Goal: Transaction & Acquisition: Purchase product/service

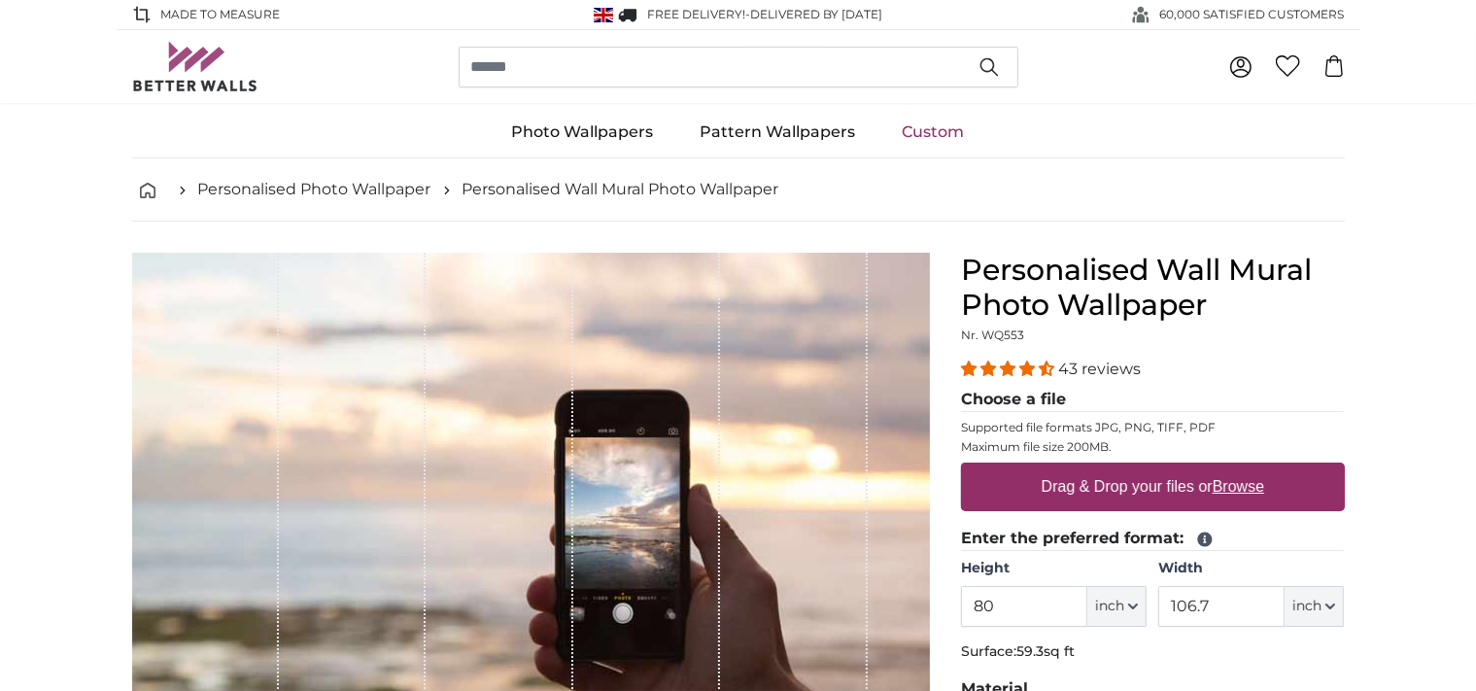
click at [1129, 484] on label "Drag & Drop your files or Browse" at bounding box center [1152, 486] width 238 height 39
click at [1129, 468] on input "Drag & Drop your files or Browse" at bounding box center [1153, 466] width 384 height 6
click at [1230, 482] on u "Browse" at bounding box center [1238, 486] width 51 height 17
click at [1230, 468] on input "Drag & Drop your files or Browse" at bounding box center [1153, 466] width 384 height 6
type input "**********"
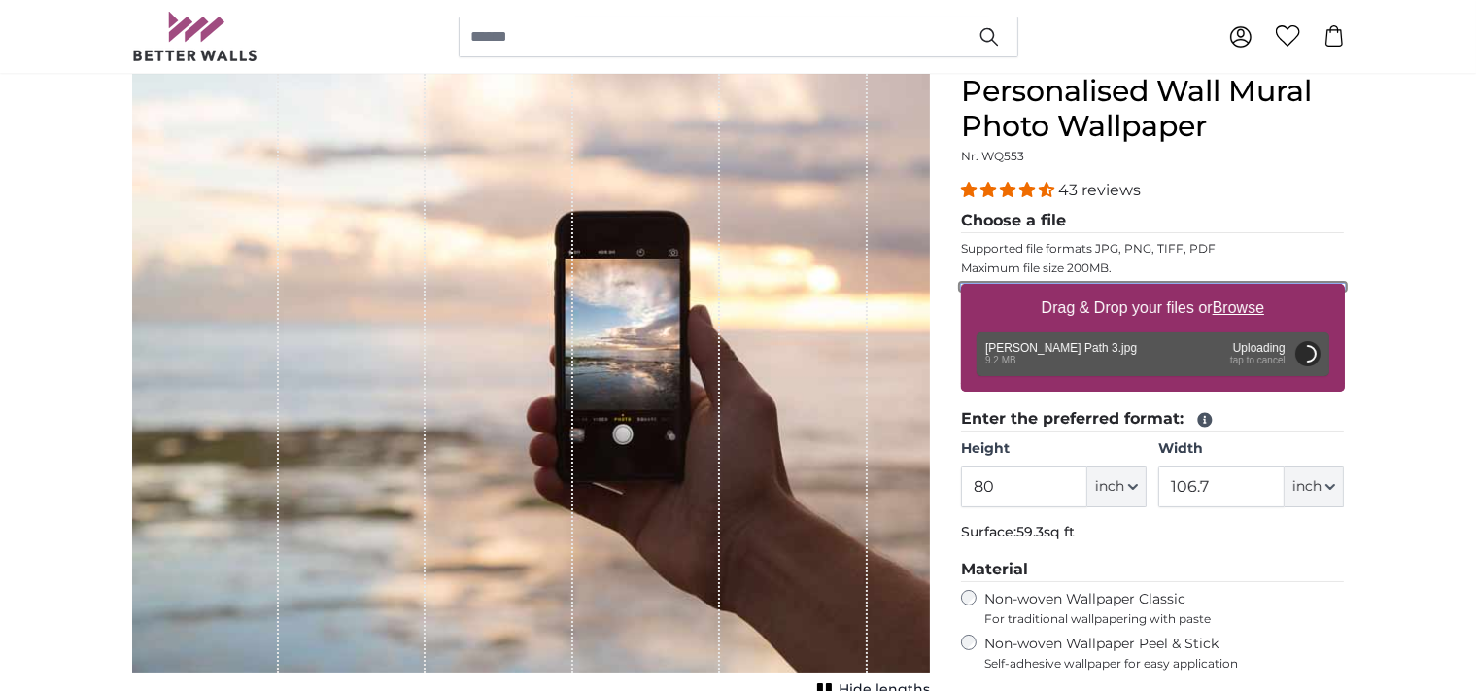
scroll to position [307, 0]
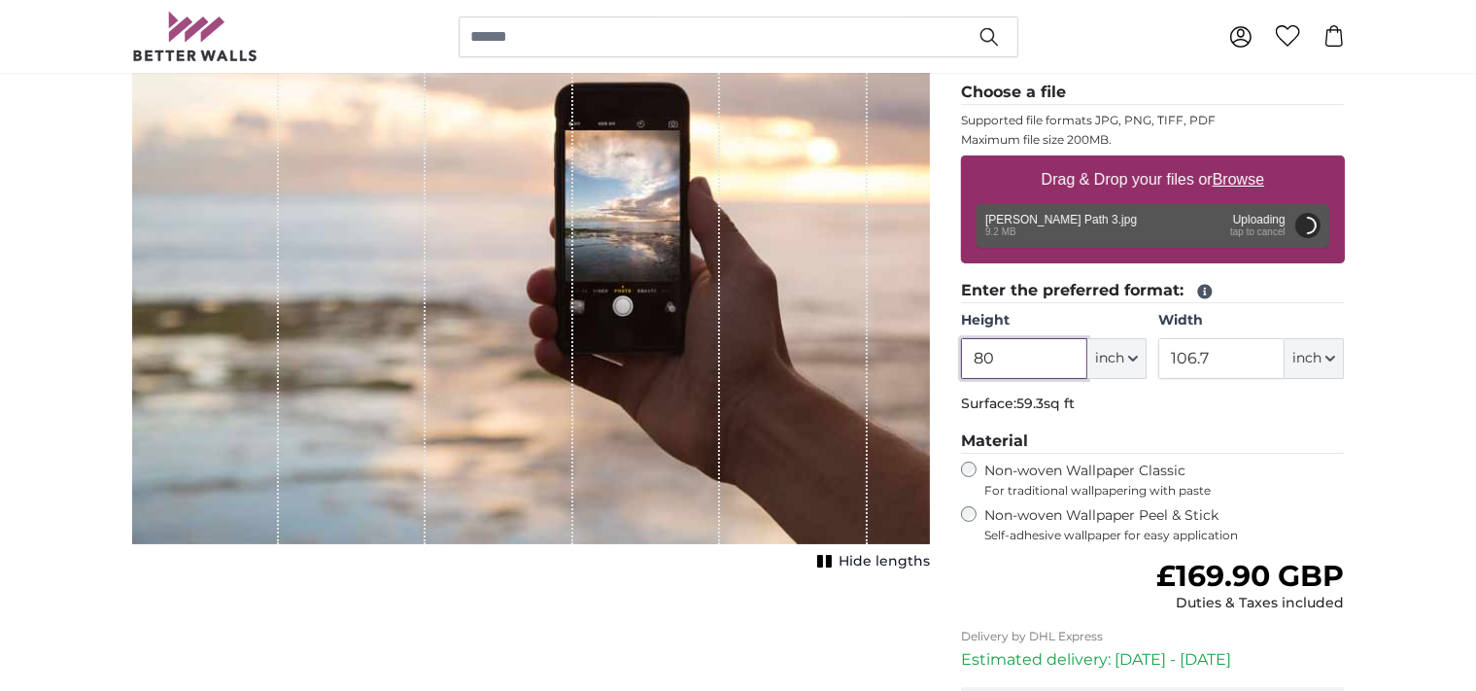
click at [999, 360] on input "80" at bounding box center [1024, 358] width 126 height 41
type input "8"
type input "55"
type input "99"
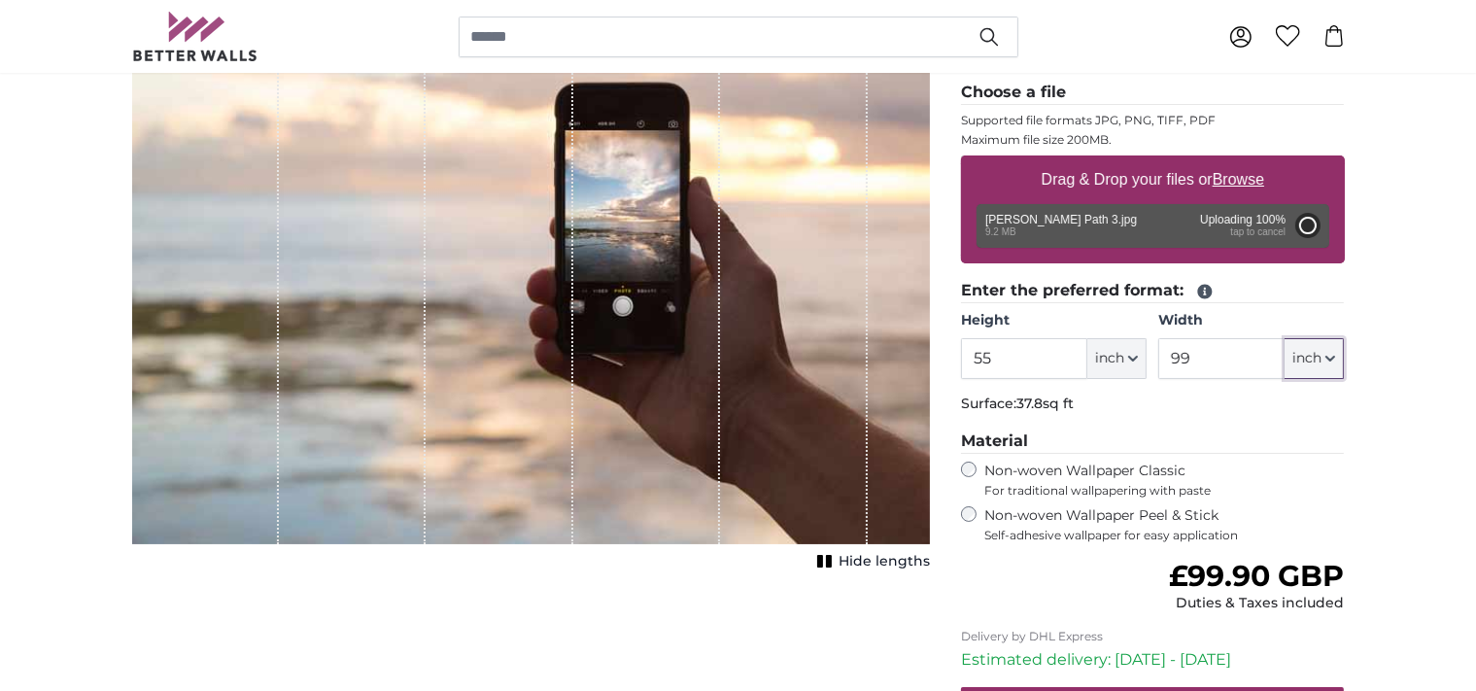
type input "80"
type input "106.4"
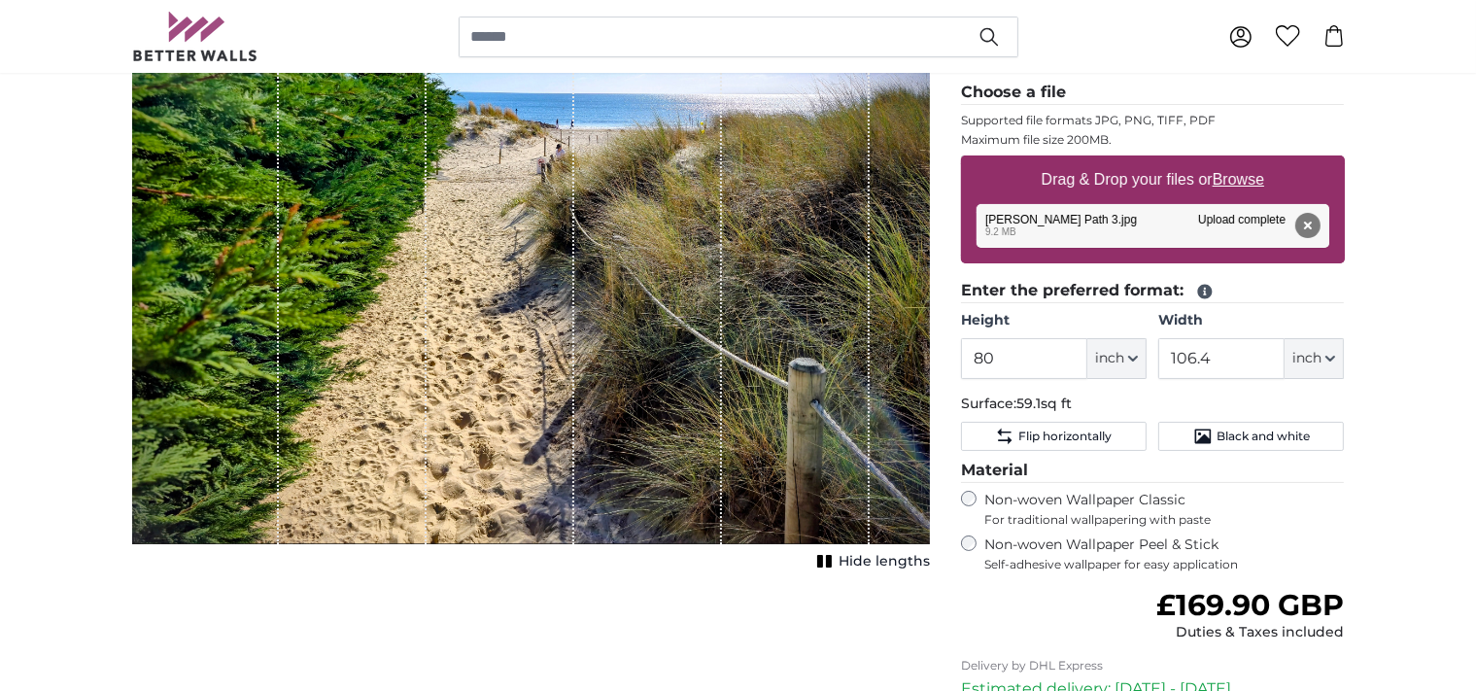
click at [826, 556] on icon "1 of 1" at bounding box center [824, 561] width 19 height 15
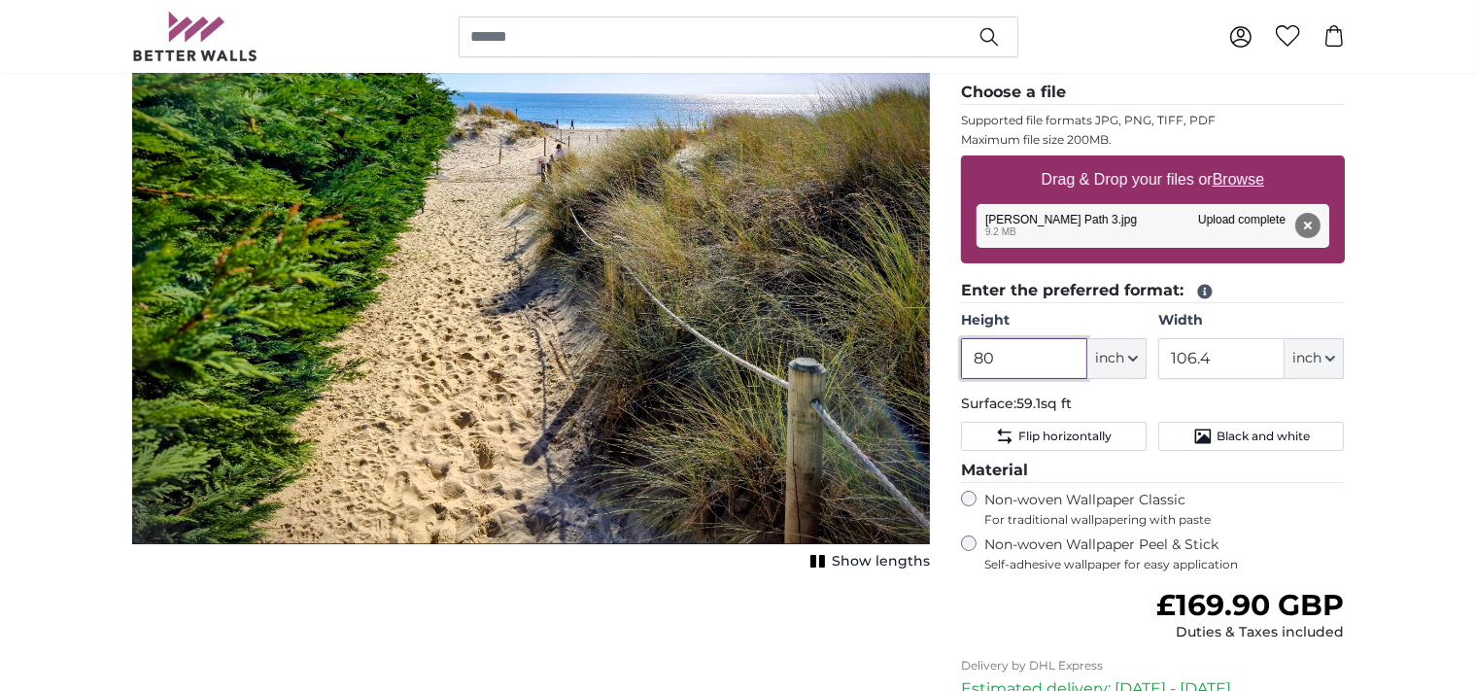
click at [1016, 357] on input "80" at bounding box center [1024, 358] width 126 height 41
type input "8"
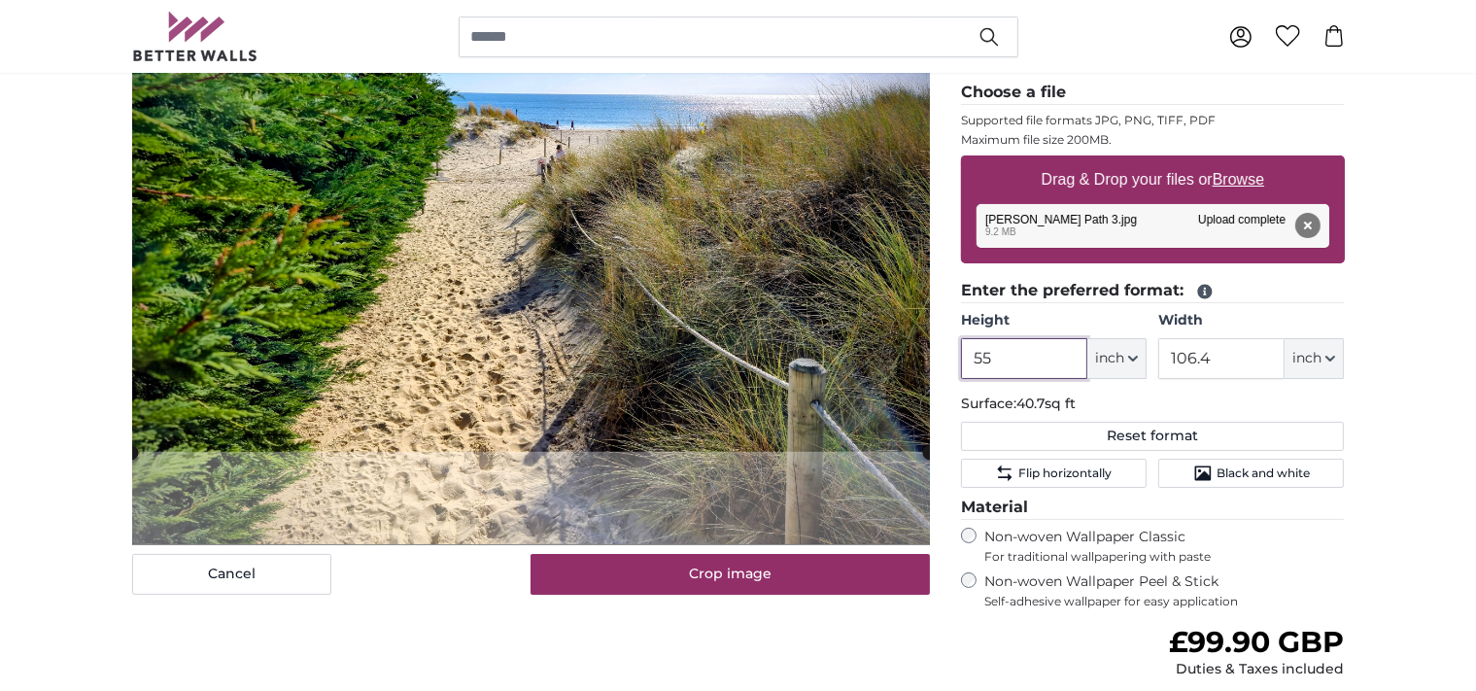
type input "55"
type input "99"
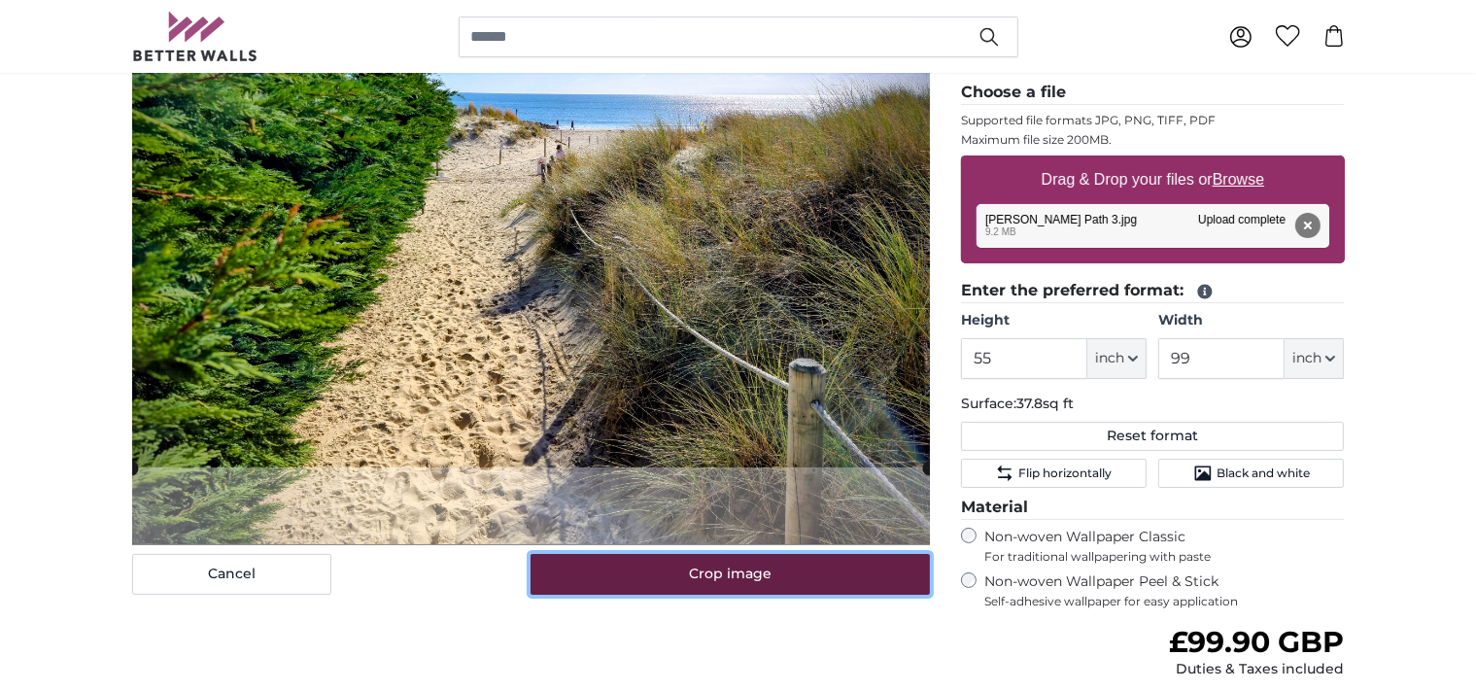
click at [715, 566] on button "Crop image" at bounding box center [730, 574] width 399 height 41
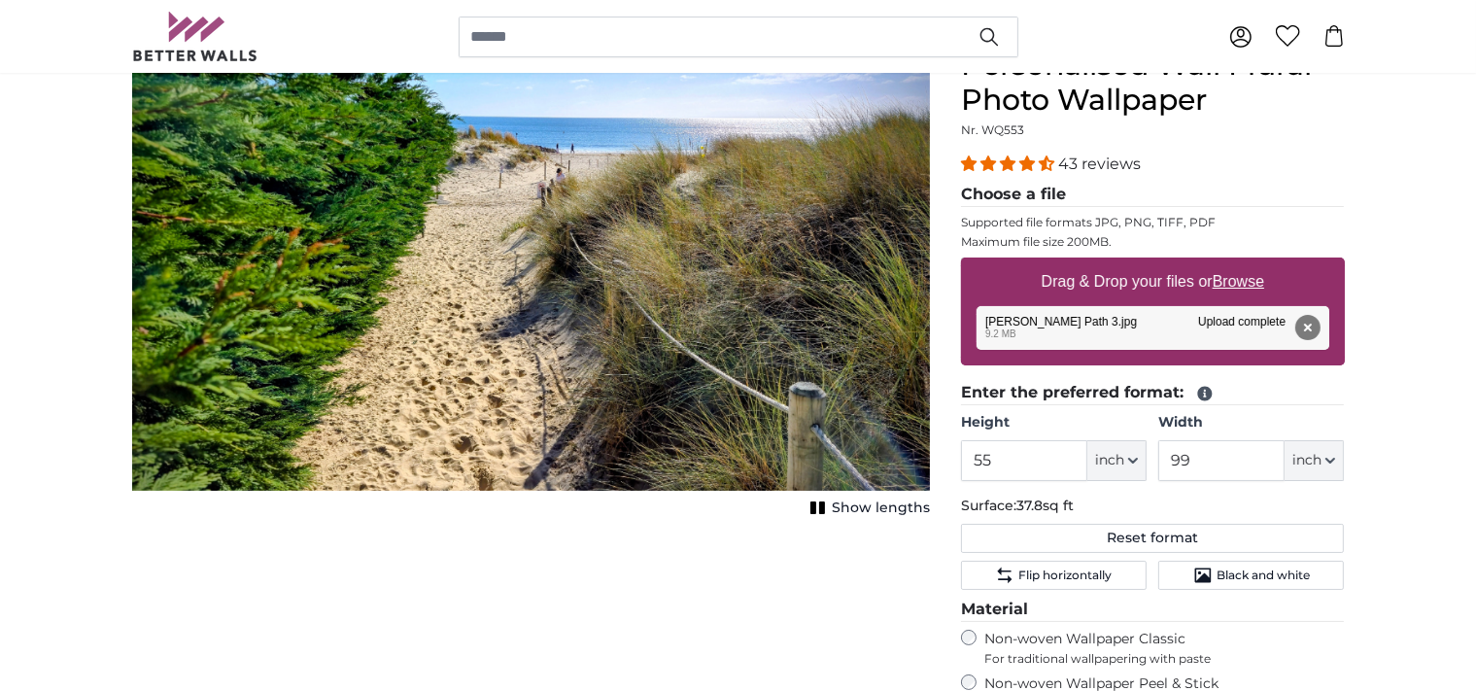
scroll to position [102, 0]
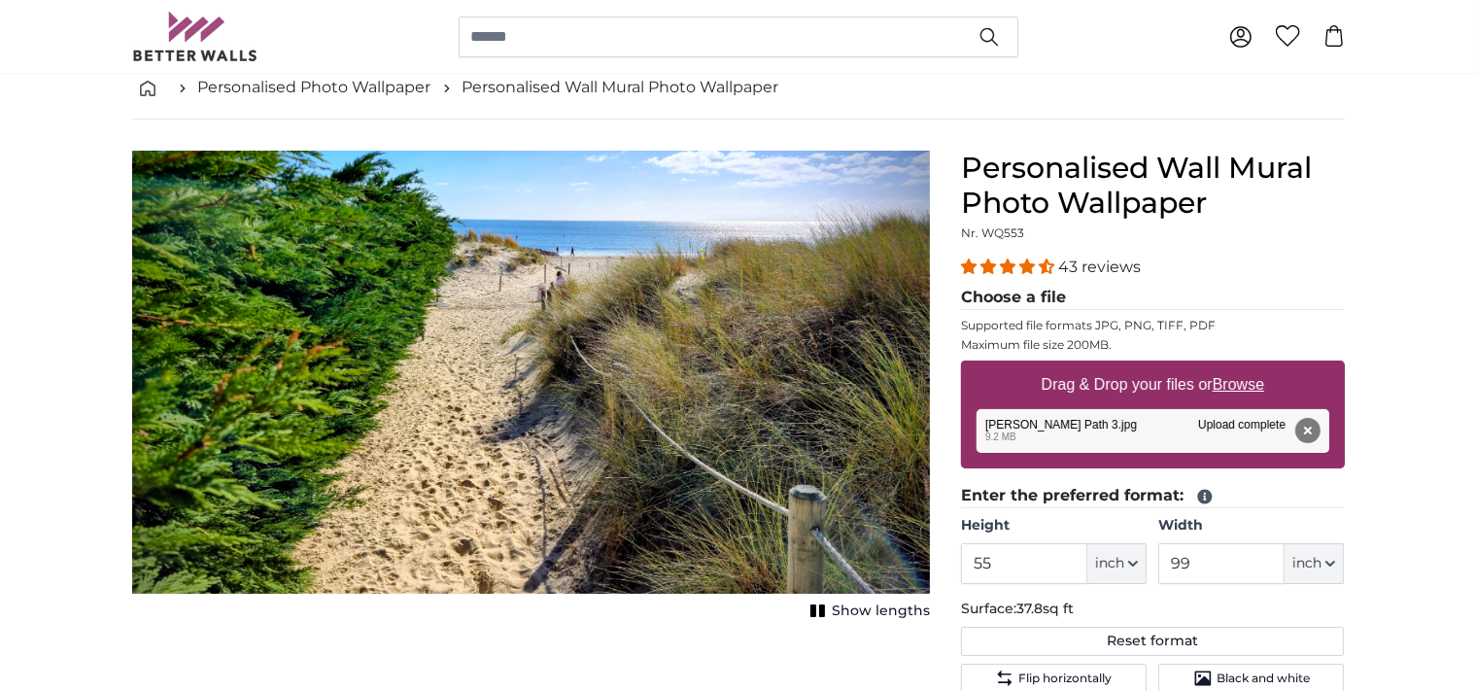
click at [876, 612] on span "Show lengths" at bounding box center [881, 610] width 98 height 19
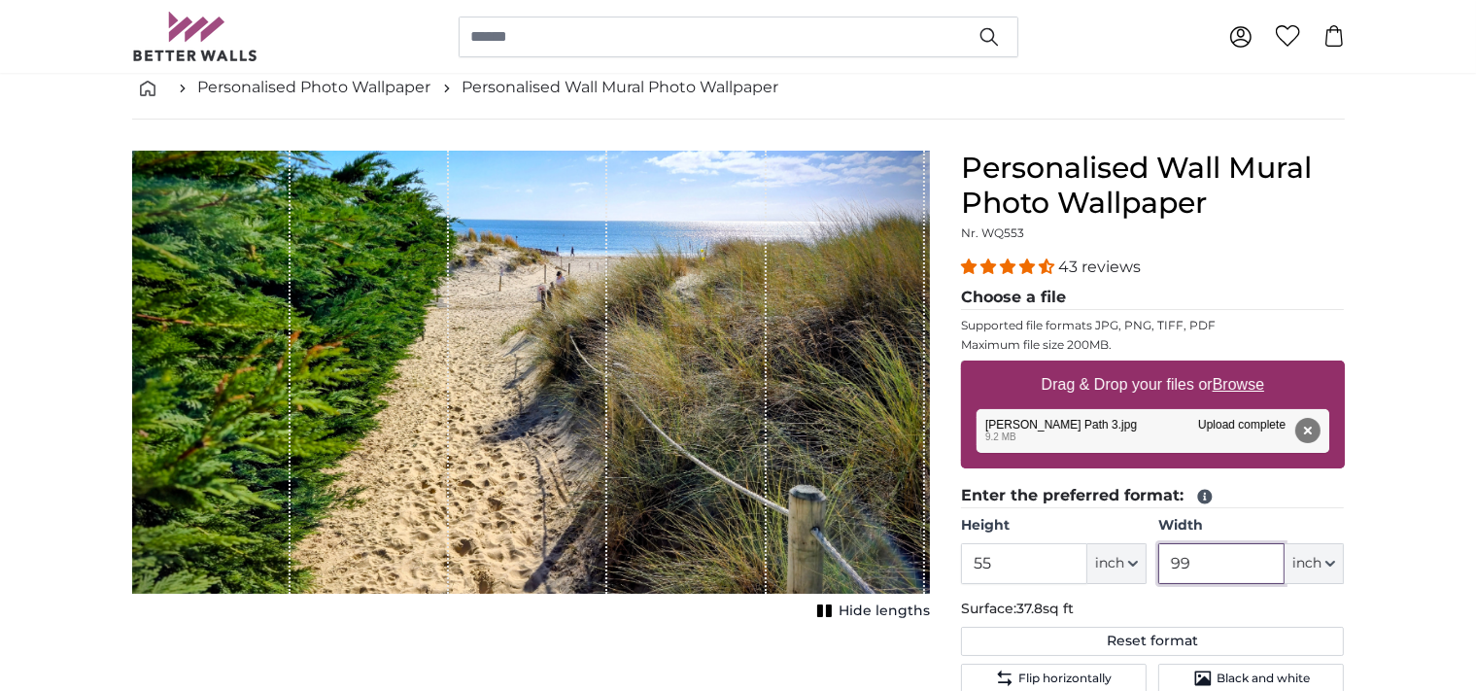
click at [1205, 564] on input "99" at bounding box center [1221, 563] width 126 height 41
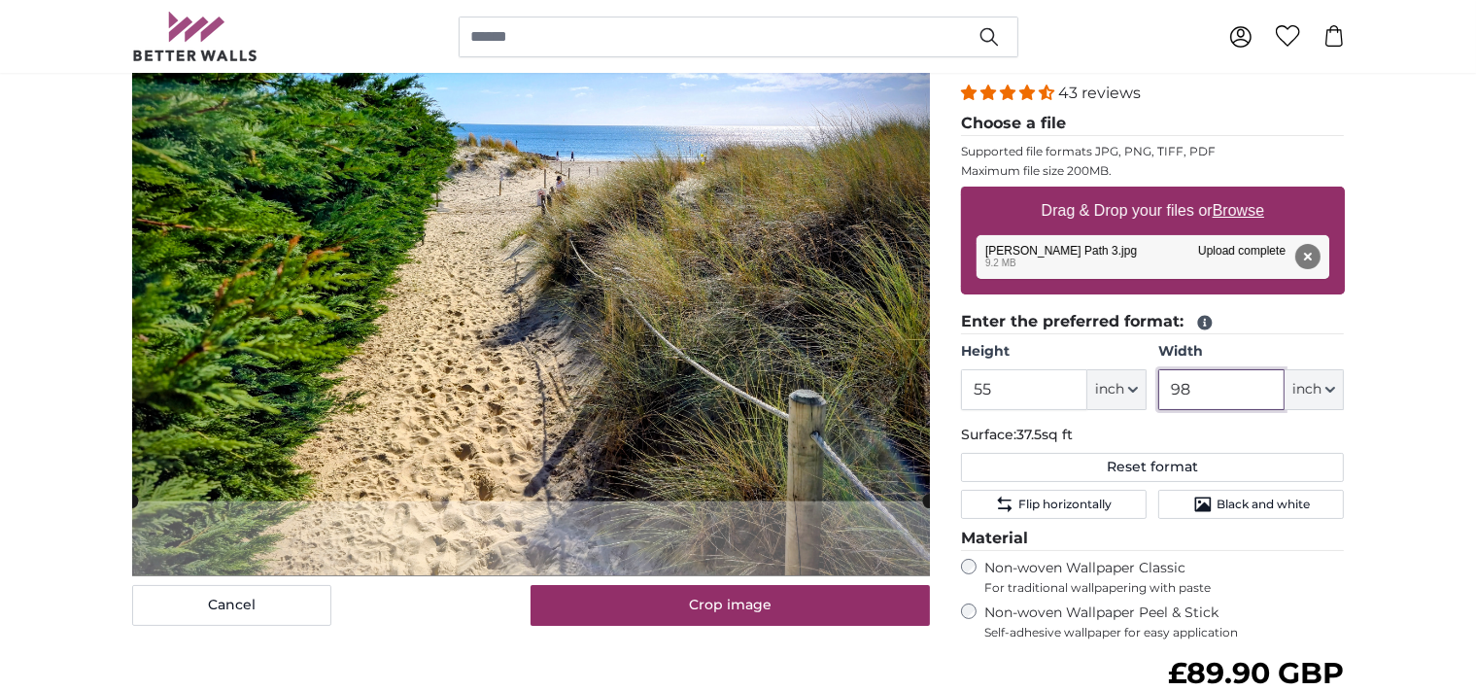
scroll to position [307, 0]
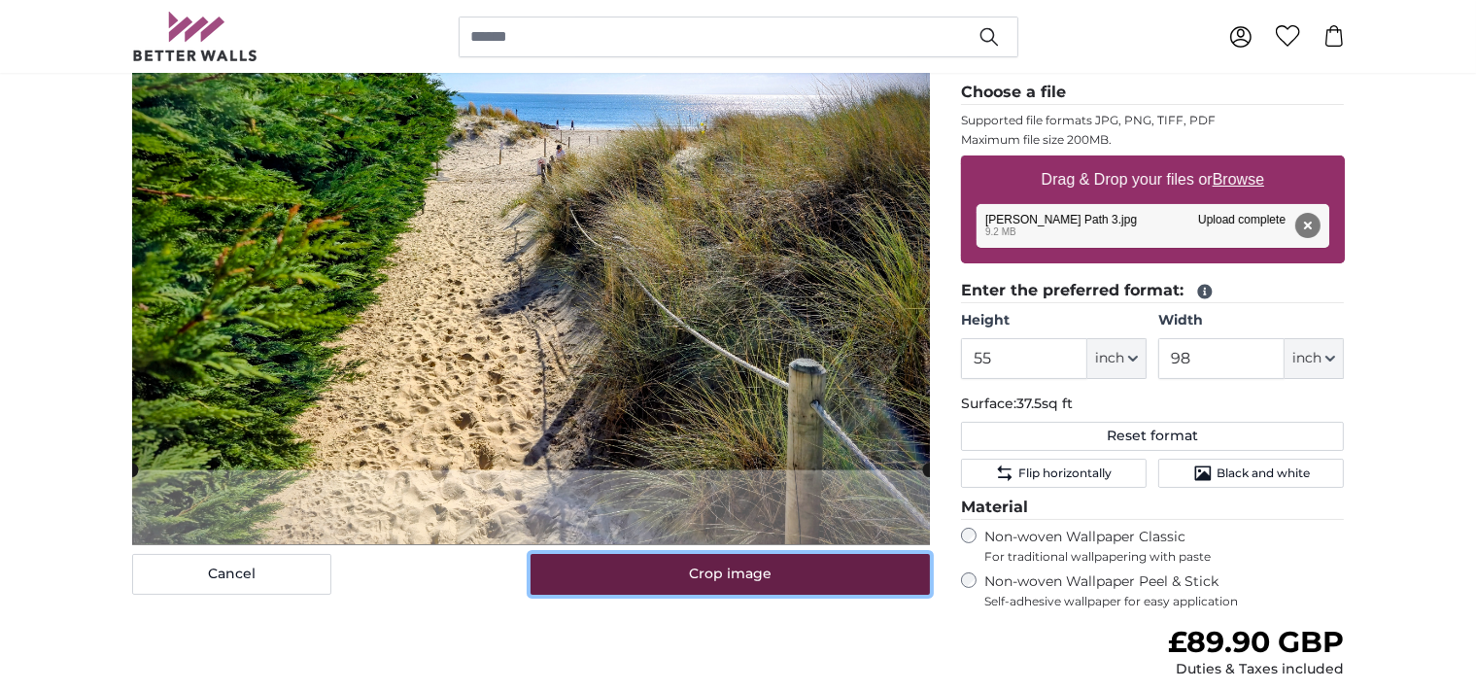
click at [724, 573] on button "Crop image" at bounding box center [730, 574] width 399 height 41
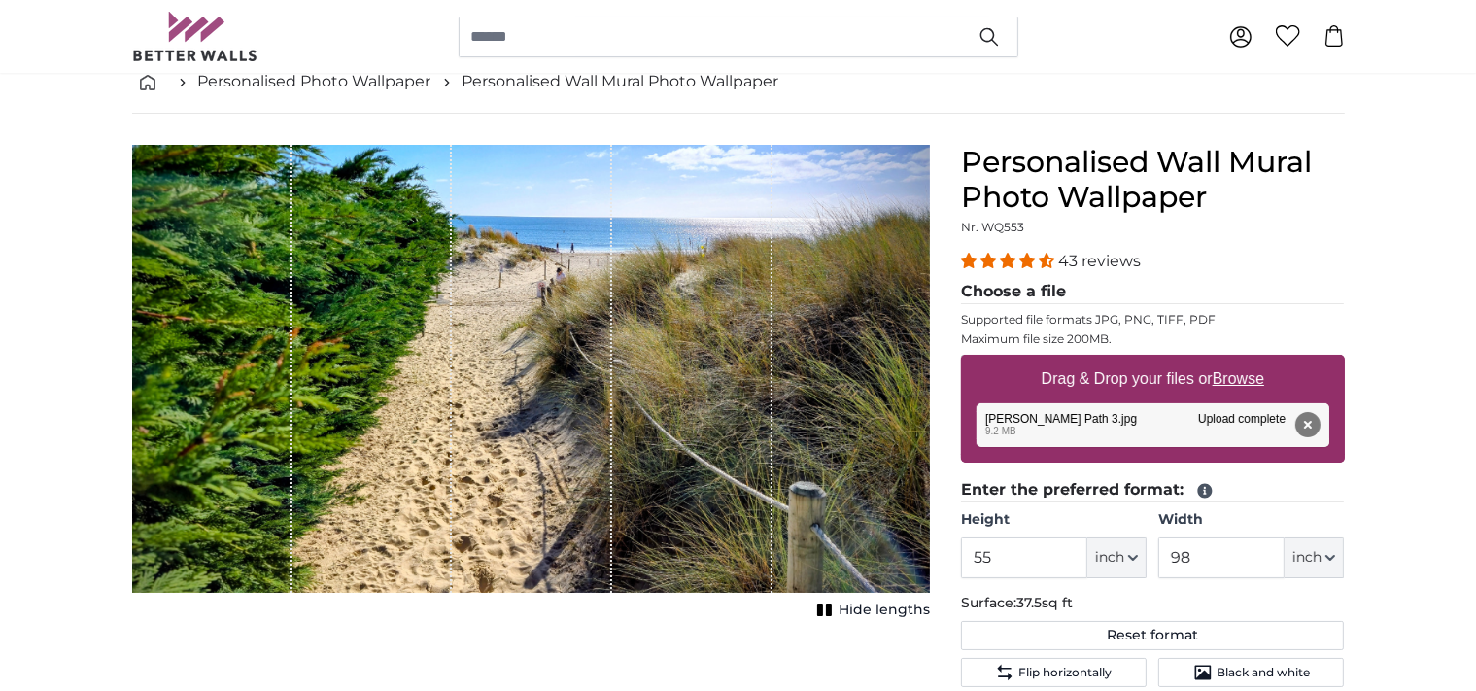
scroll to position [102, 0]
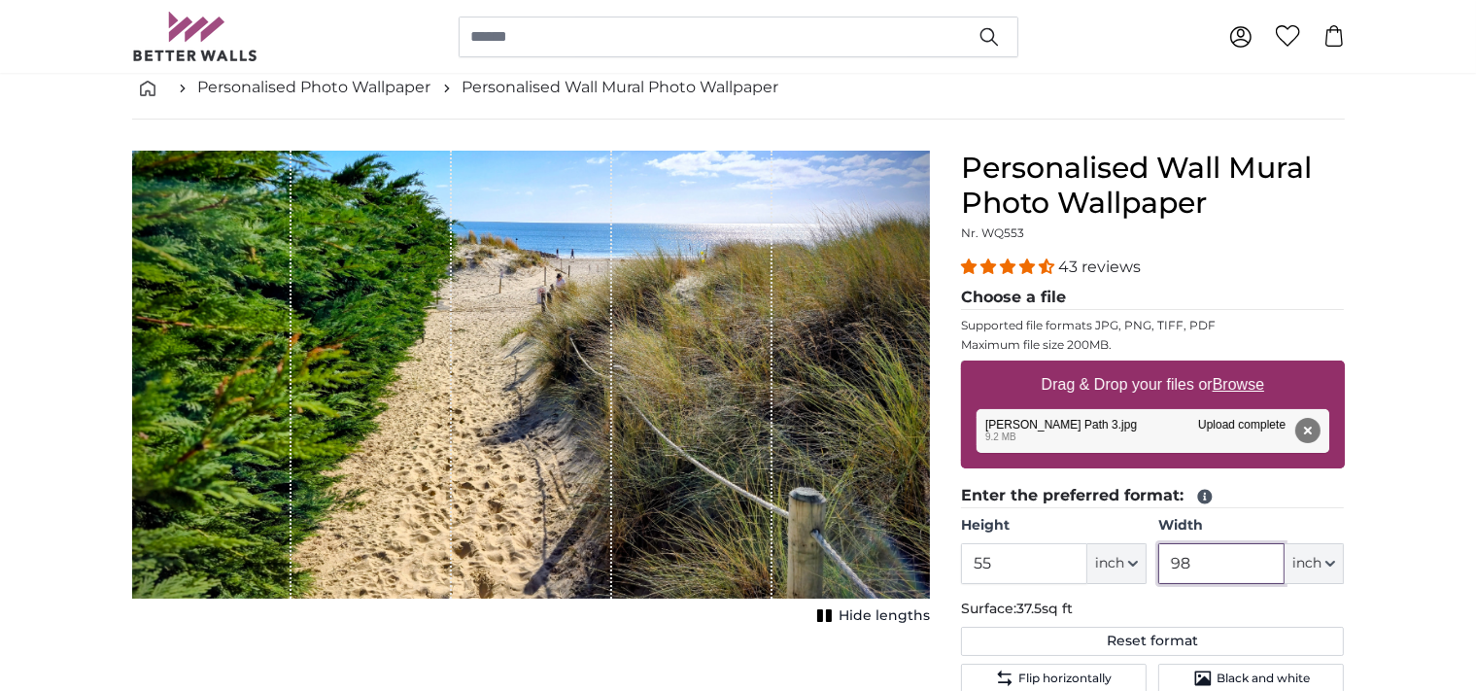
click at [1209, 558] on input "98" at bounding box center [1221, 563] width 126 height 41
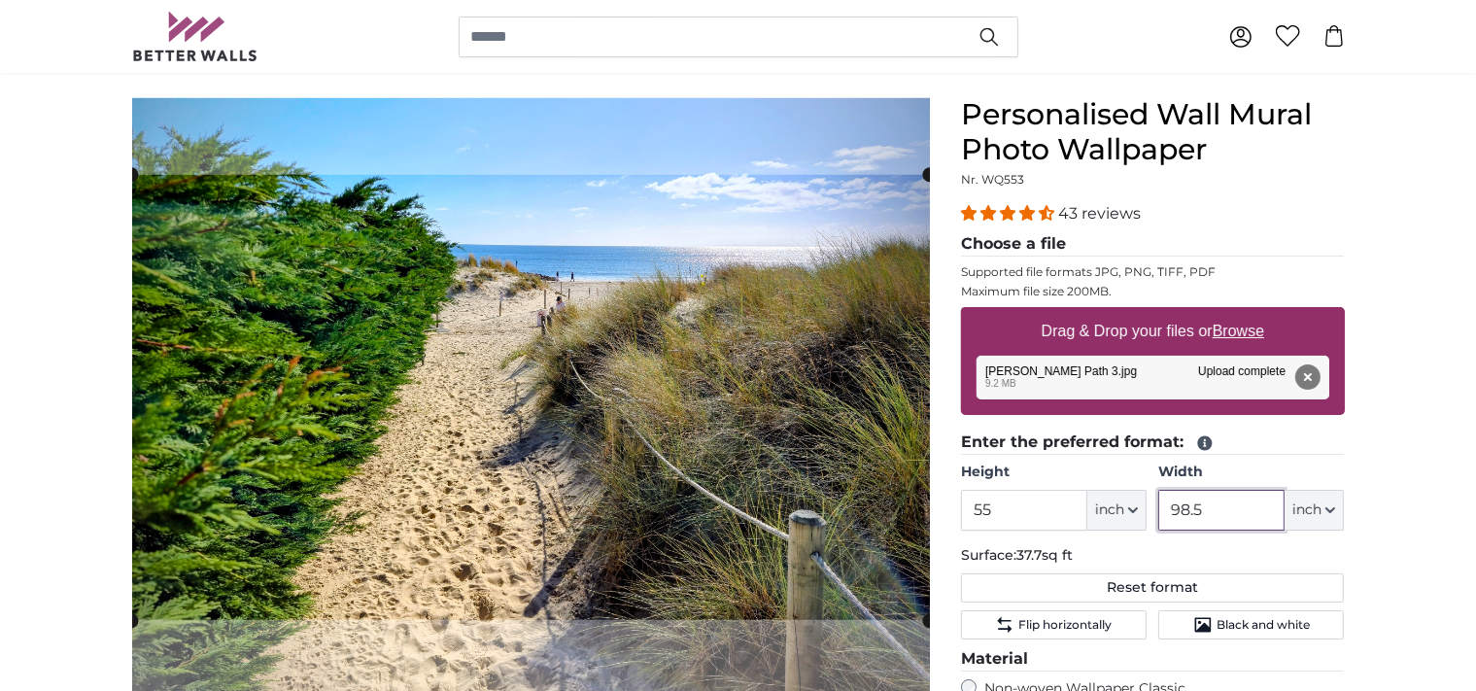
scroll to position [205, 0]
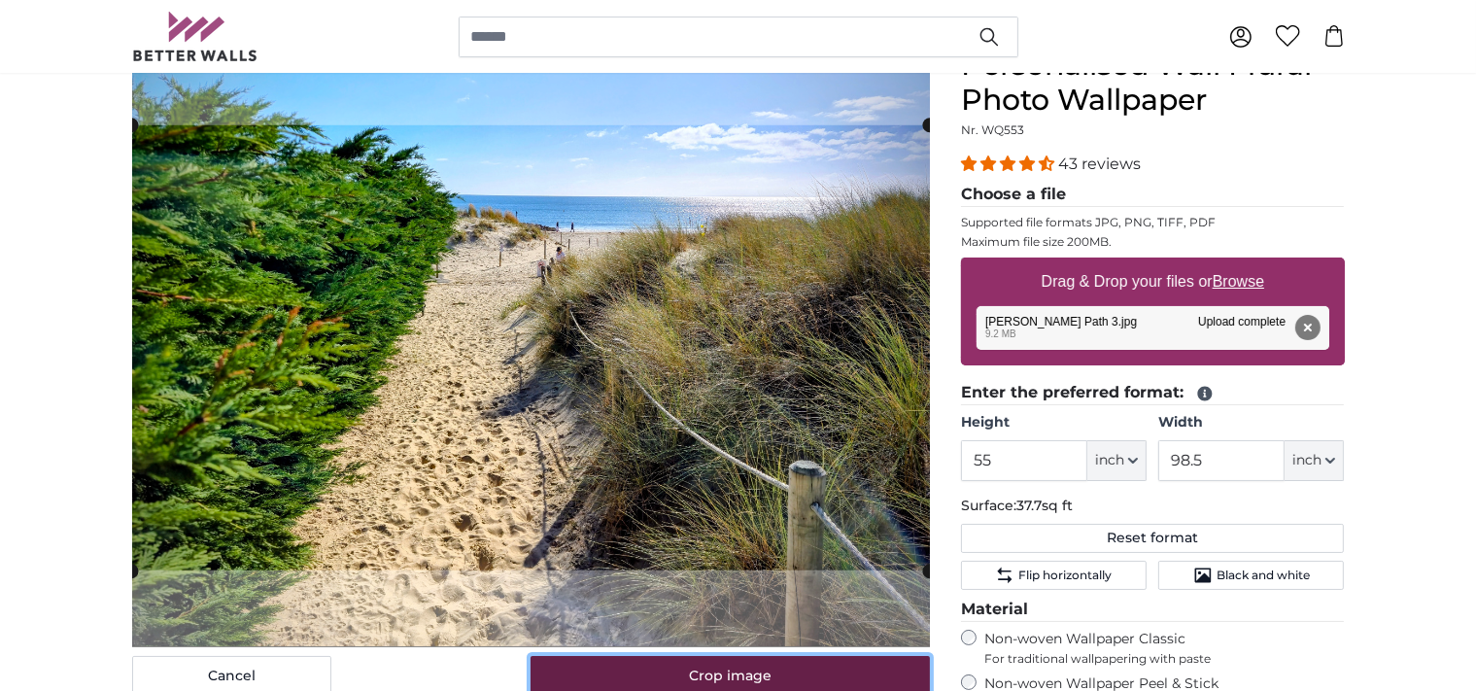
click at [735, 667] on button "Crop image" at bounding box center [730, 676] width 399 height 41
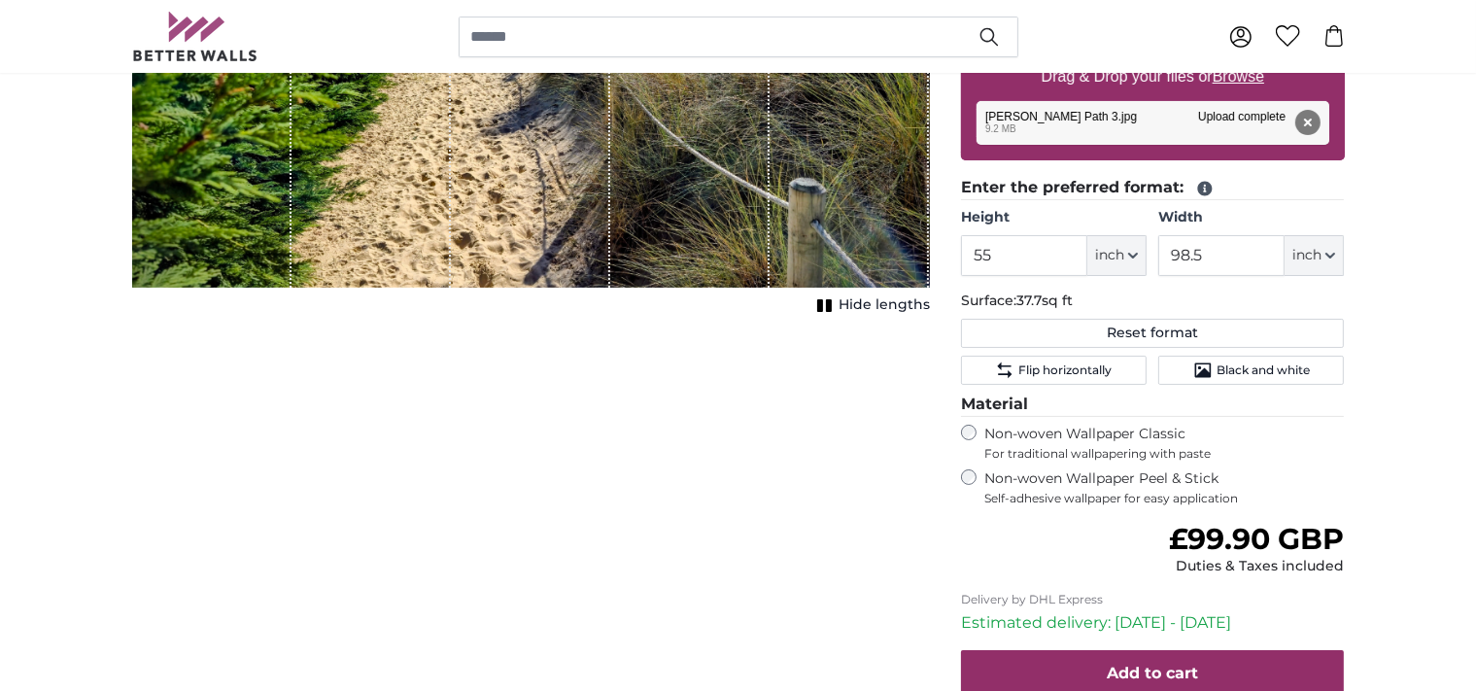
scroll to position [307, 0]
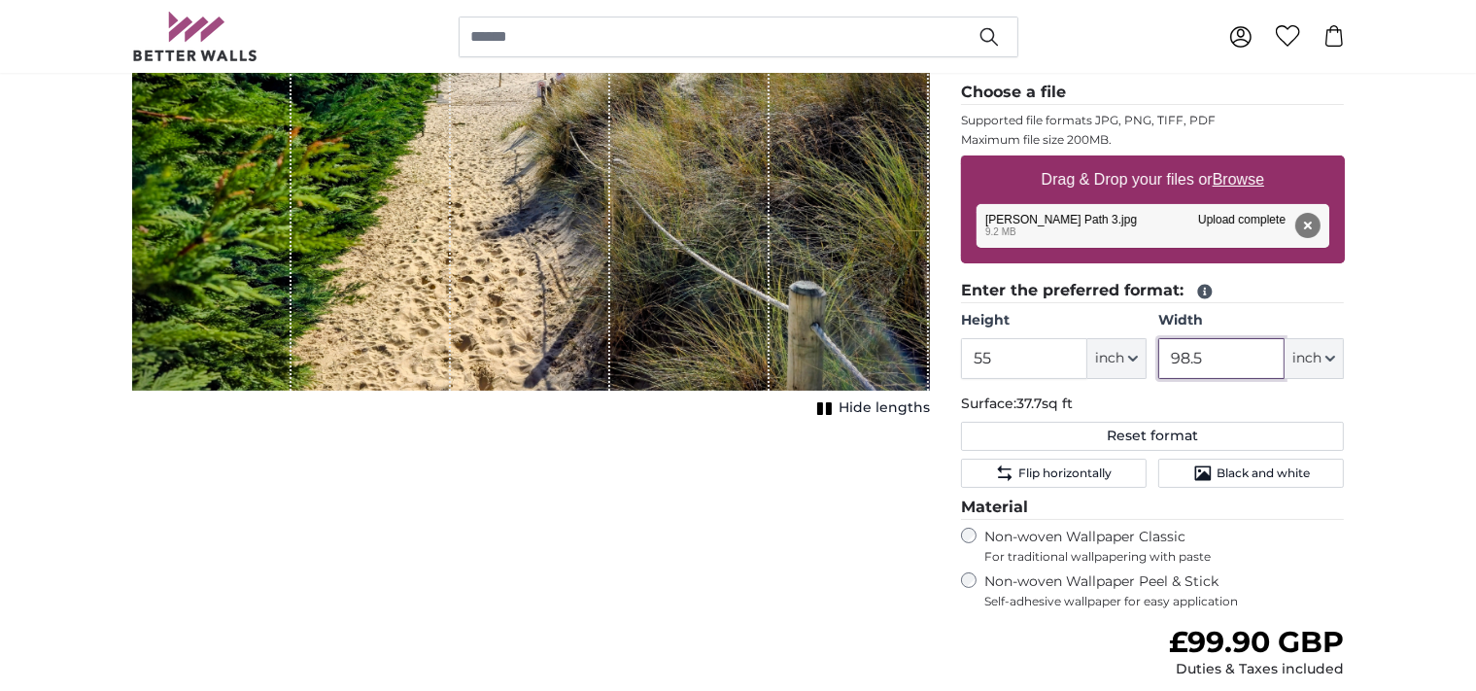
click at [1203, 356] on input "98.5" at bounding box center [1221, 358] width 126 height 41
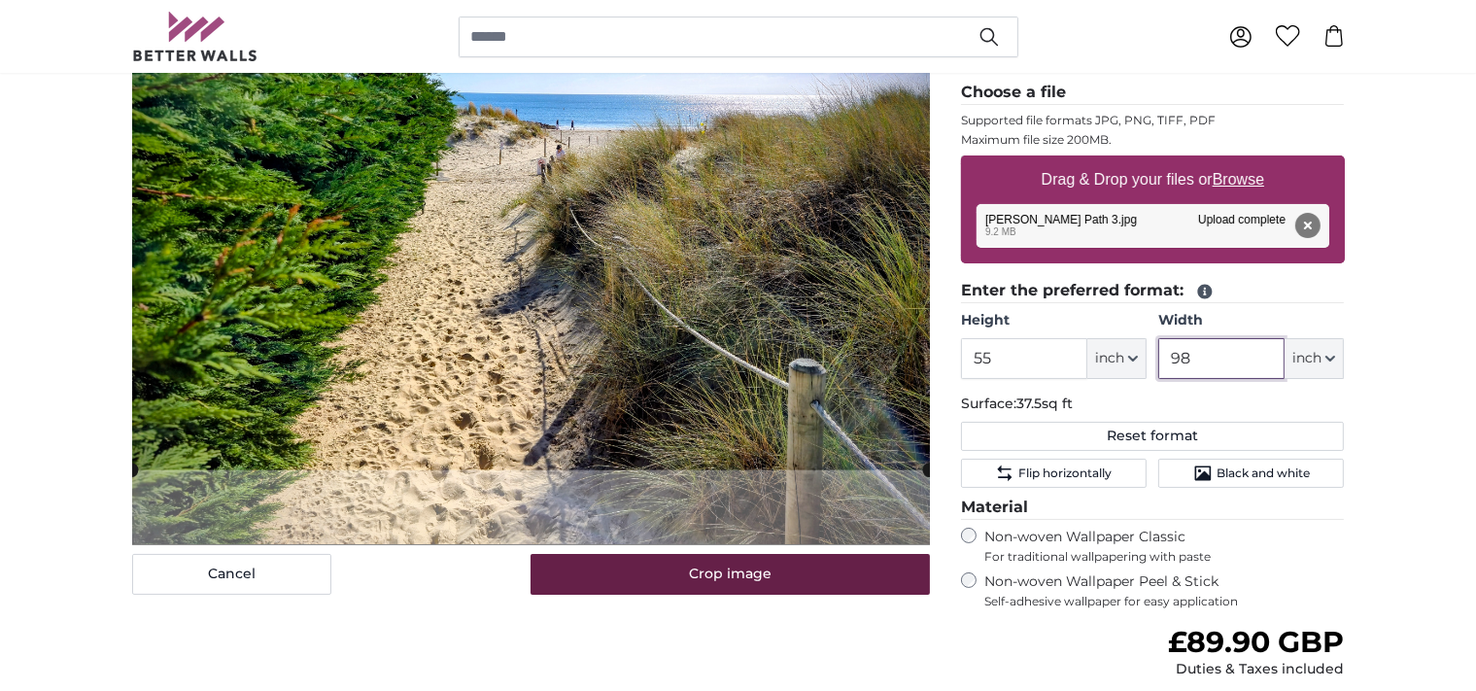
type input "98"
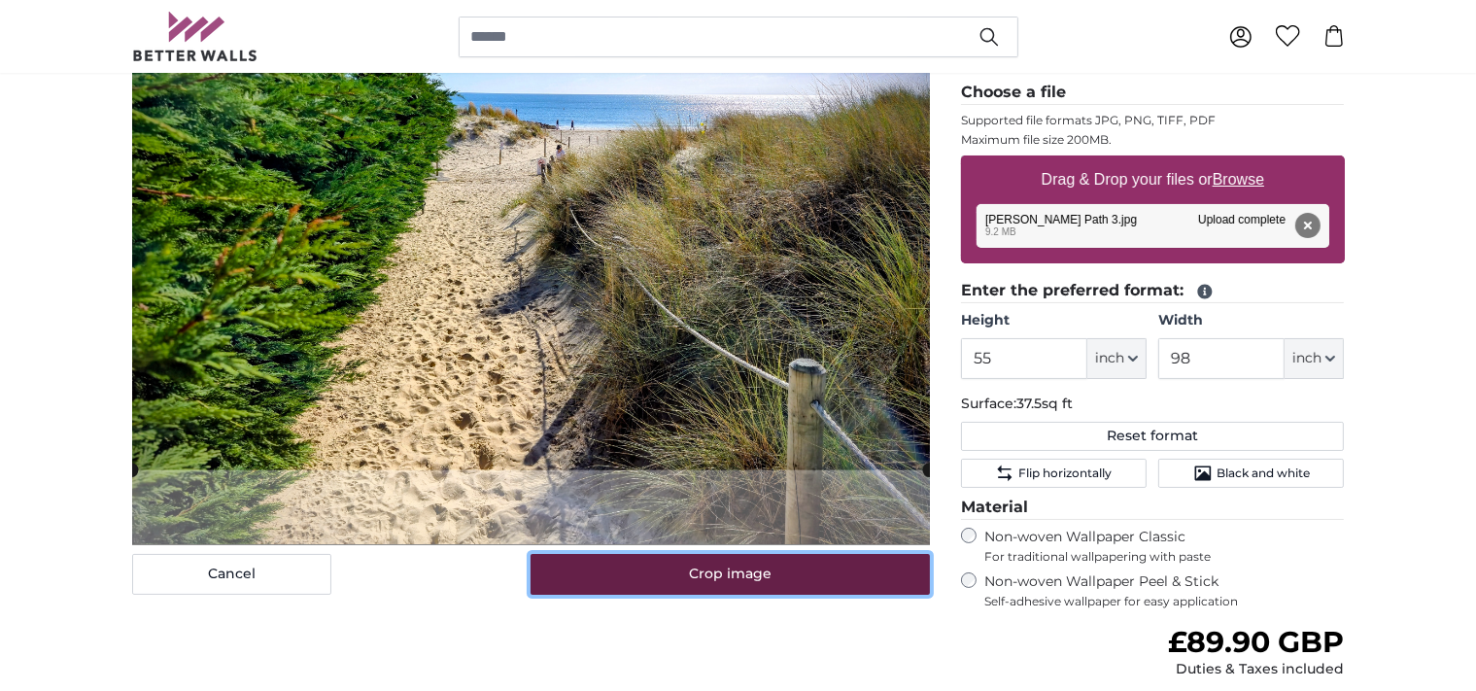
click at [703, 573] on button "Crop image" at bounding box center [730, 574] width 399 height 41
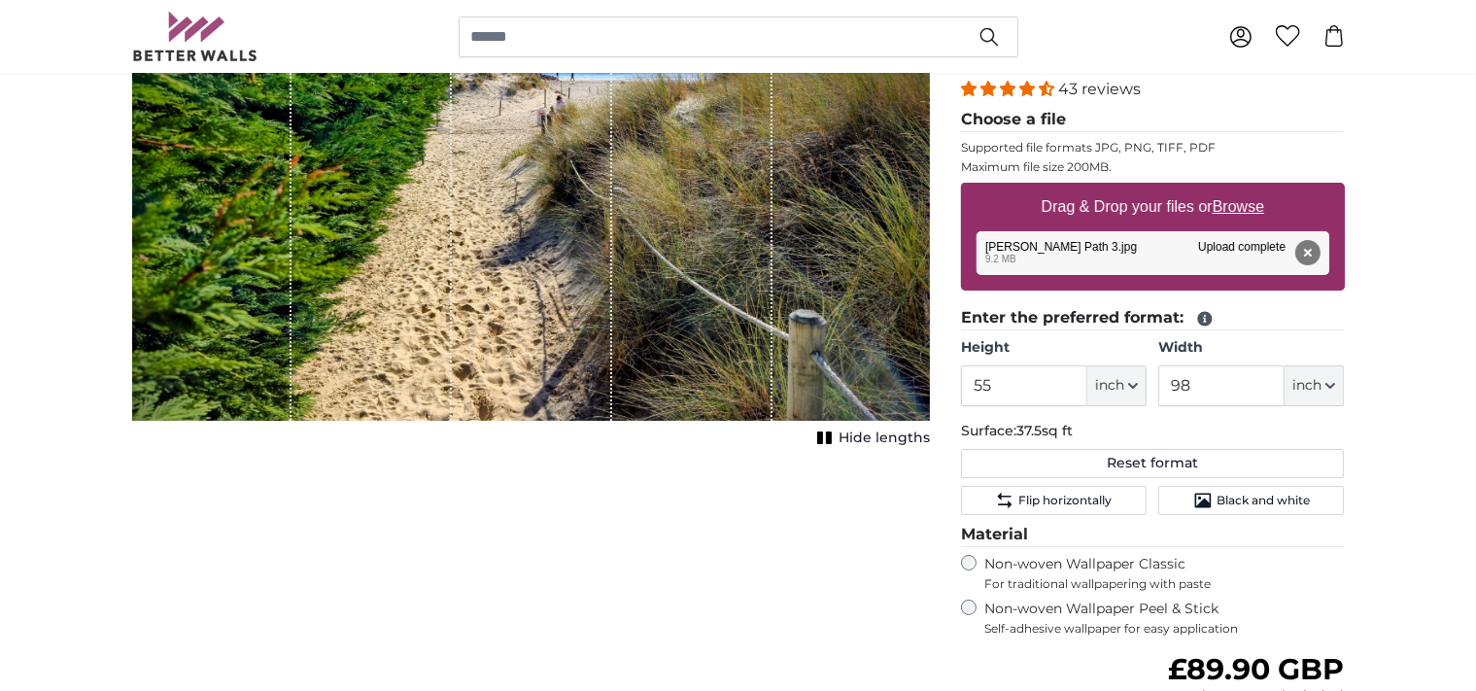
scroll to position [307, 0]
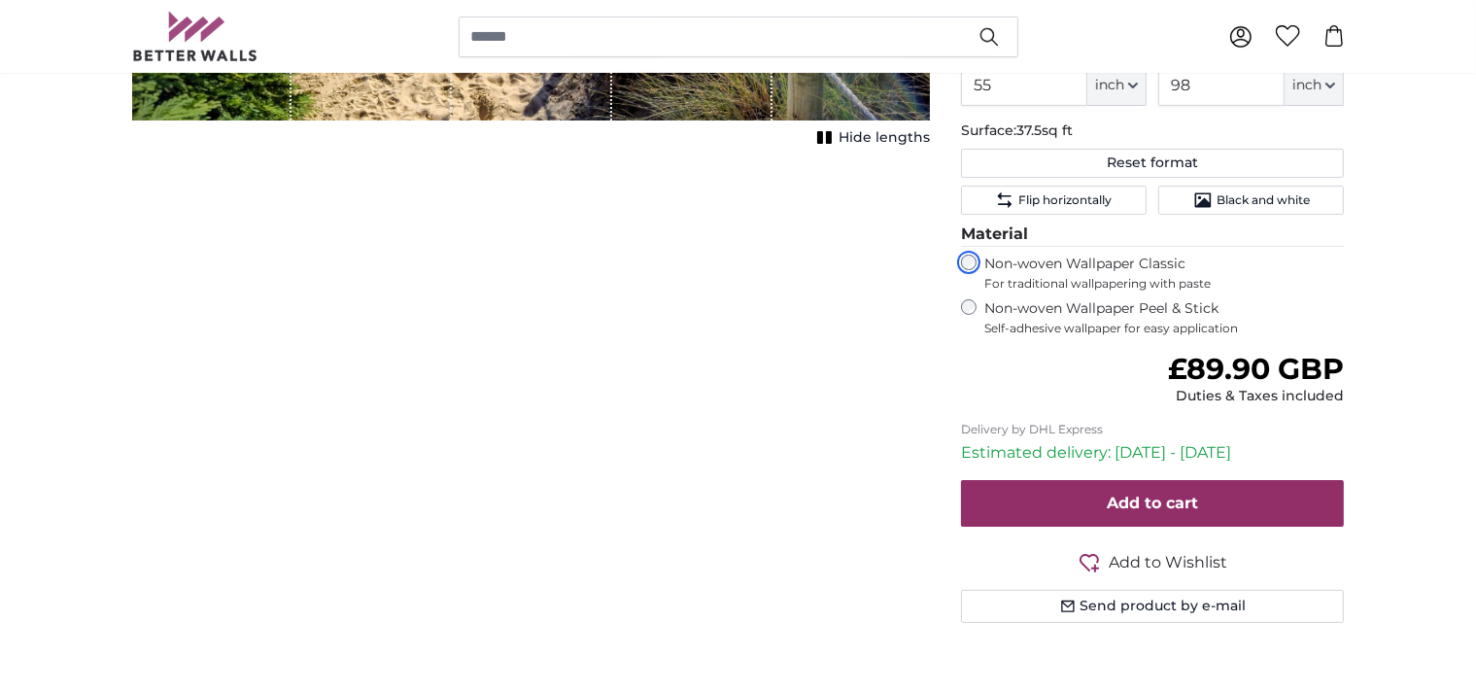
scroll to position [615, 0]
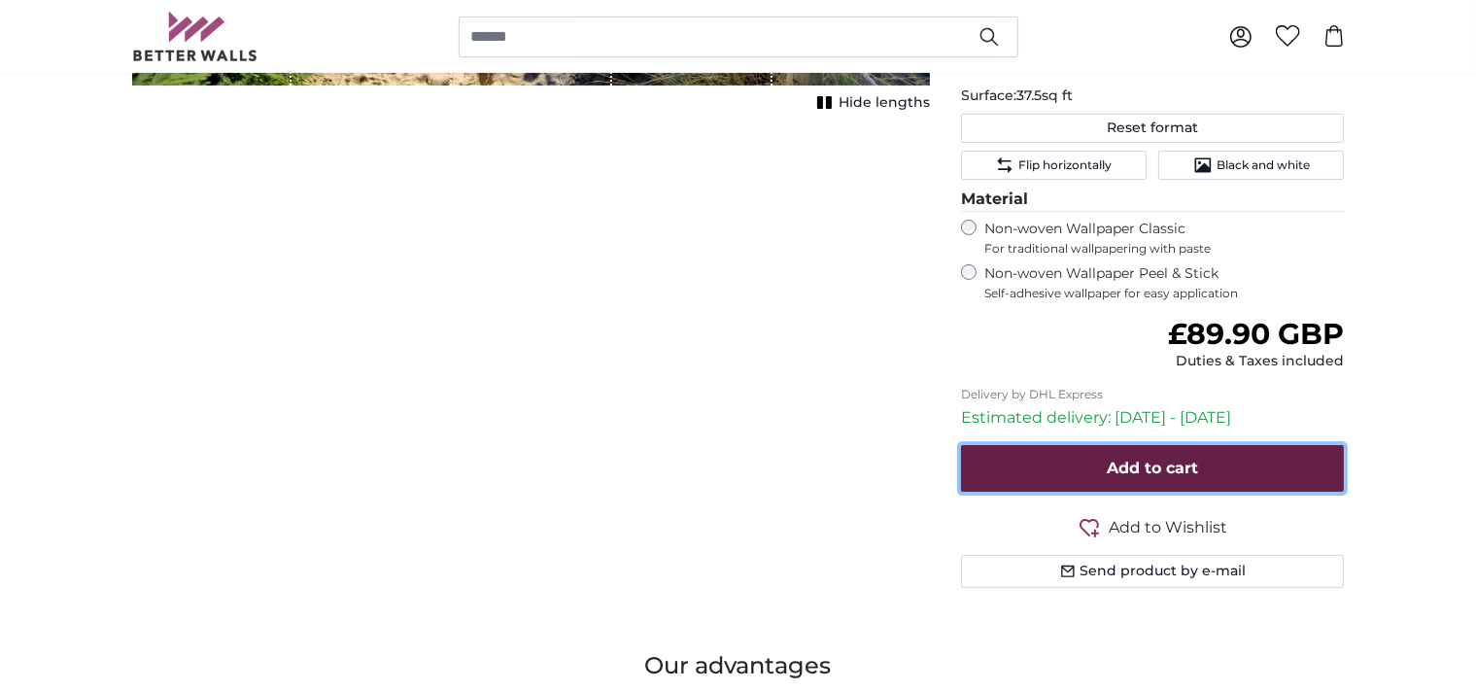
click at [1167, 463] on span "Add to cart" at bounding box center [1152, 468] width 91 height 18
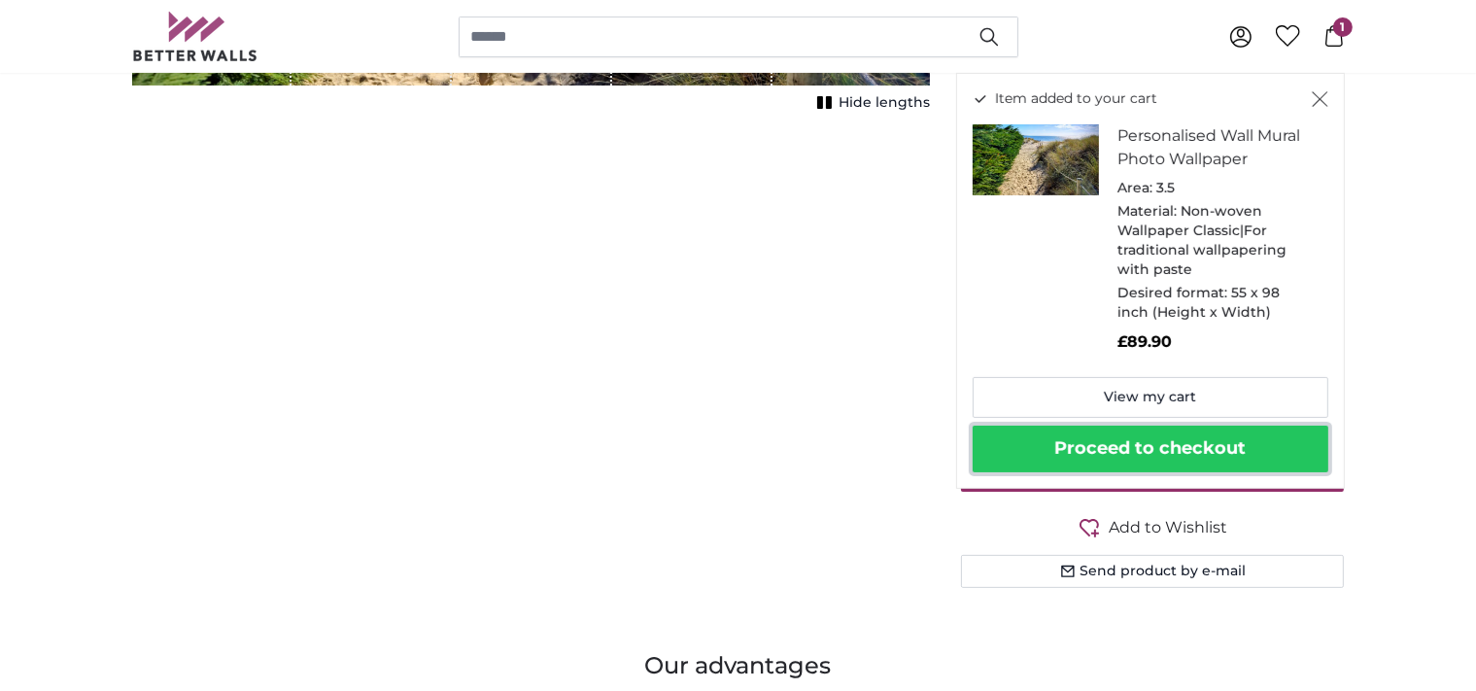
click at [1162, 457] on button "Proceed to checkout" at bounding box center [1151, 449] width 356 height 47
